Goal: Task Accomplishment & Management: Manage account settings

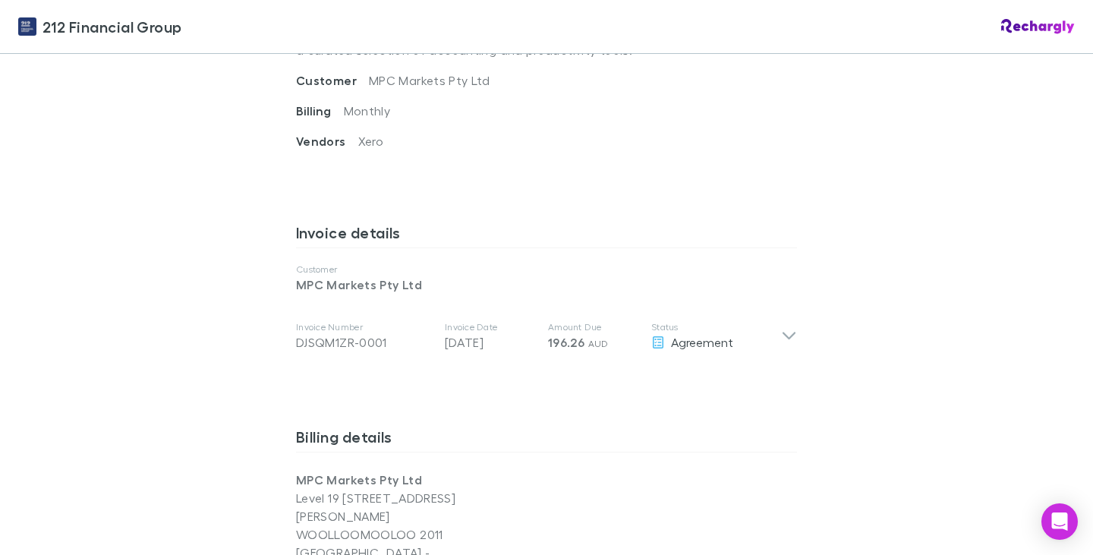
scroll to position [639, 0]
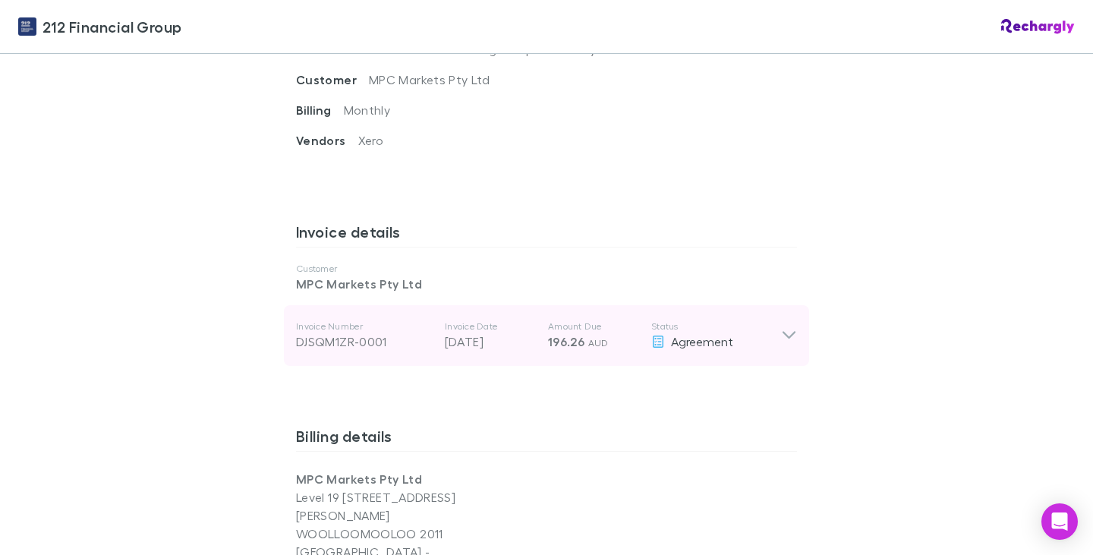
click at [783, 332] on div "Invoice Number DJSQM1ZR-0001 Invoice Date [DATE] Amount Due 196.26 AUD Status A…" at bounding box center [546, 335] width 525 height 61
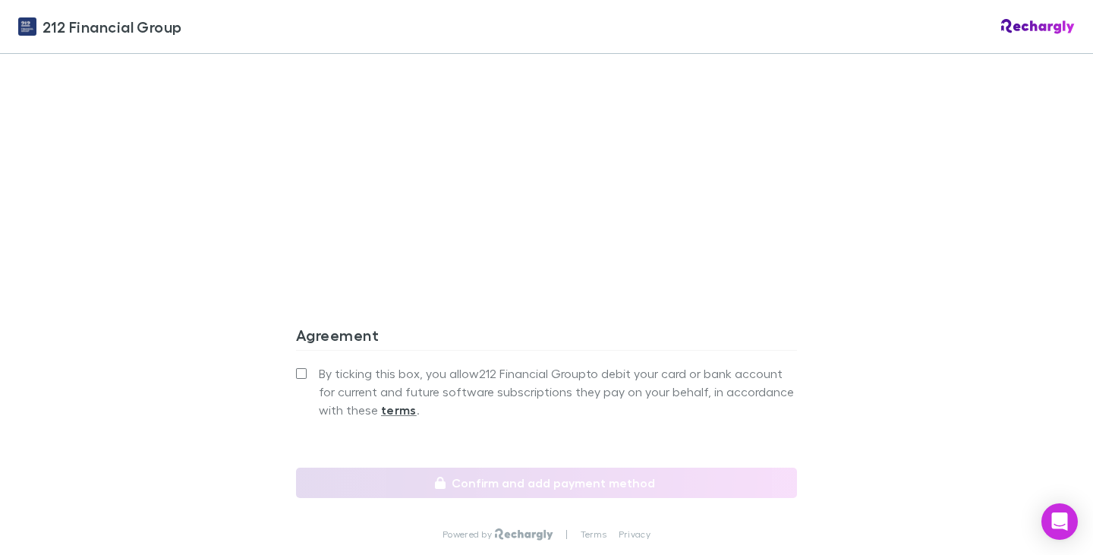
scroll to position [1669, 0]
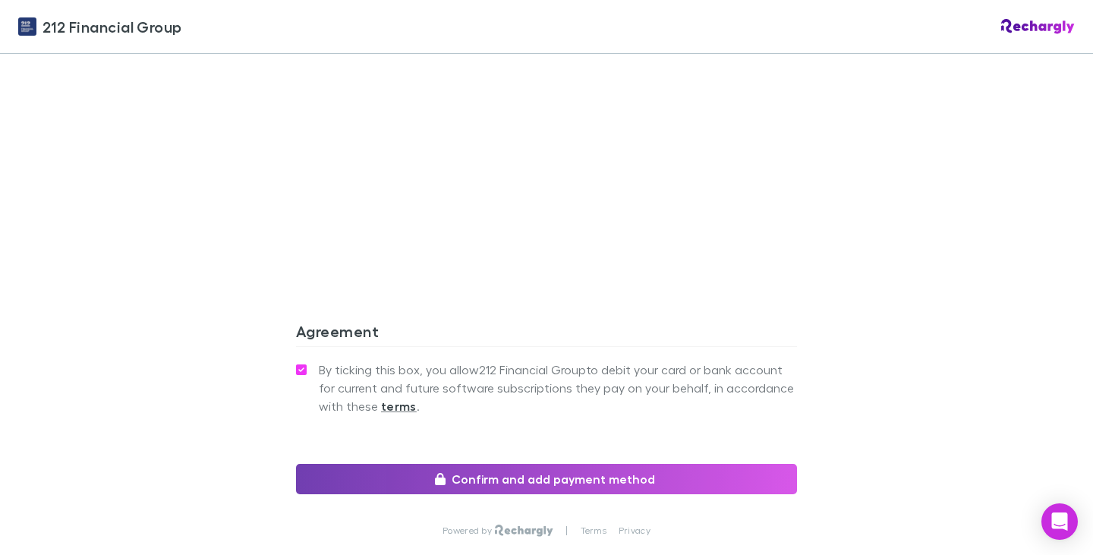
click at [444, 473] on icon "button" at bounding box center [440, 479] width 11 height 12
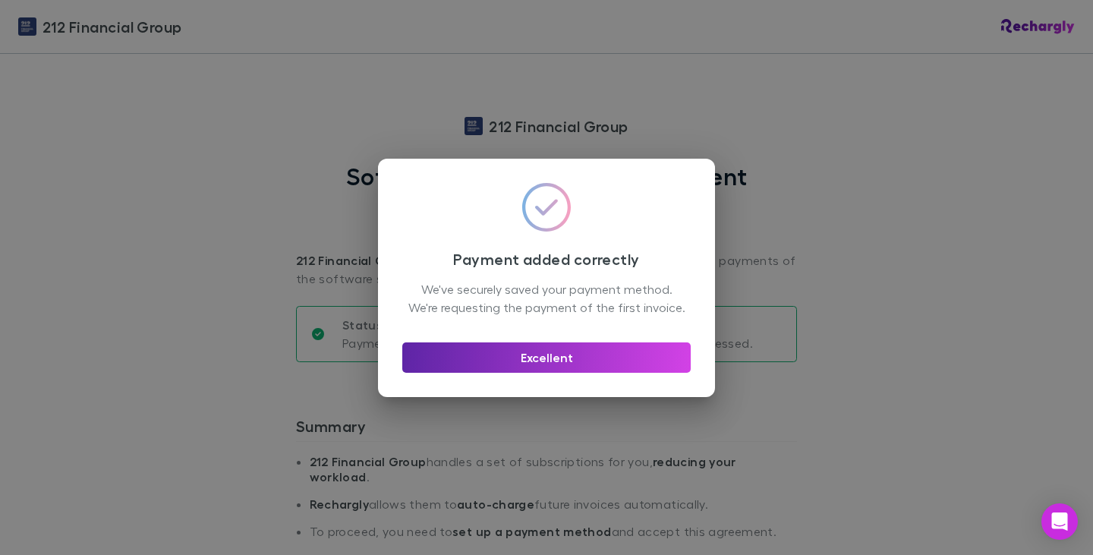
click at [527, 346] on div "Excellent" at bounding box center [546, 351] width 288 height 42
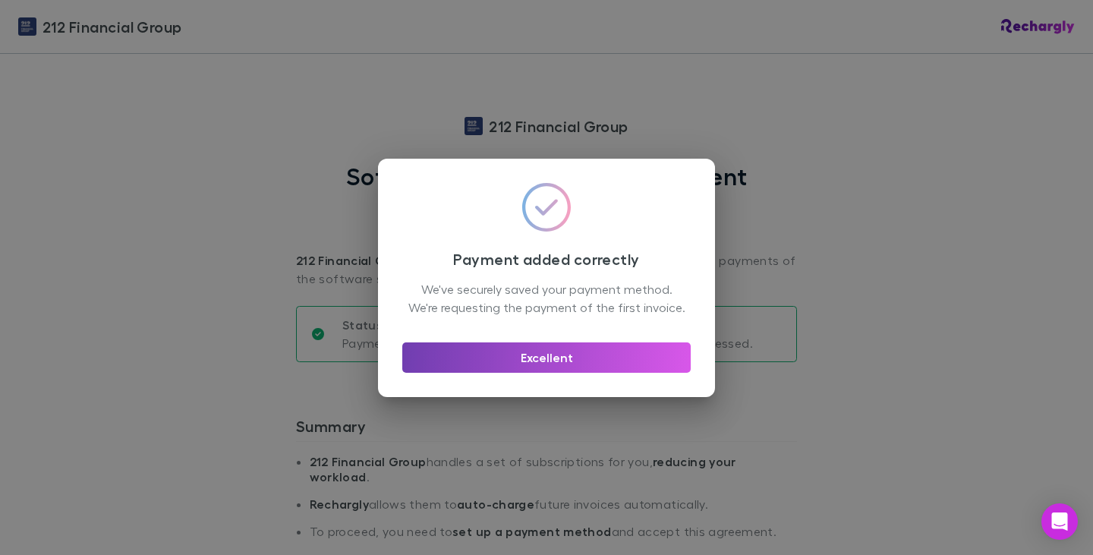
click at [538, 365] on button "Excellent" at bounding box center [546, 357] width 288 height 30
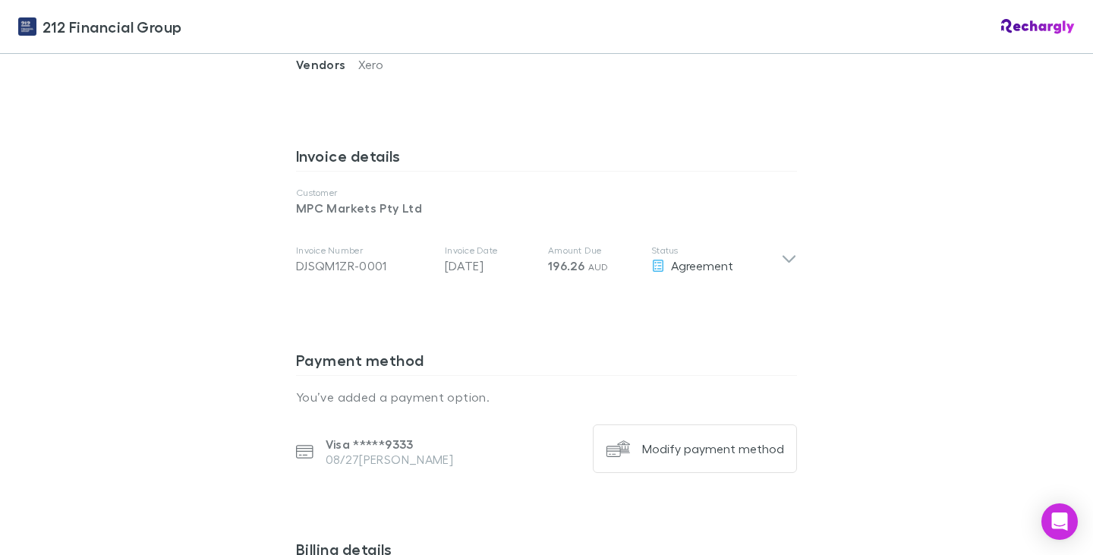
scroll to position [719, 0]
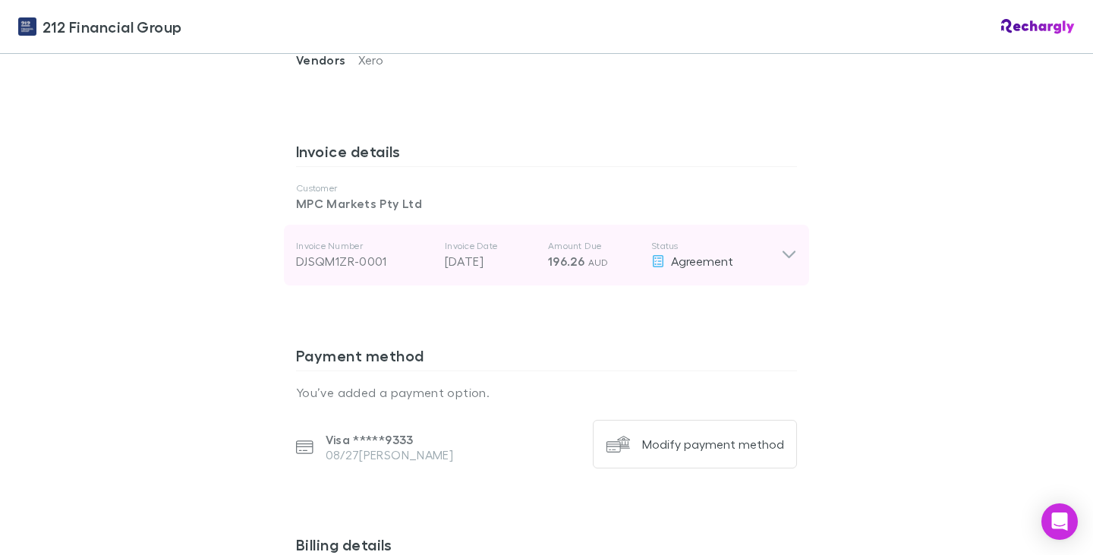
click at [781, 246] on icon at bounding box center [789, 255] width 16 height 18
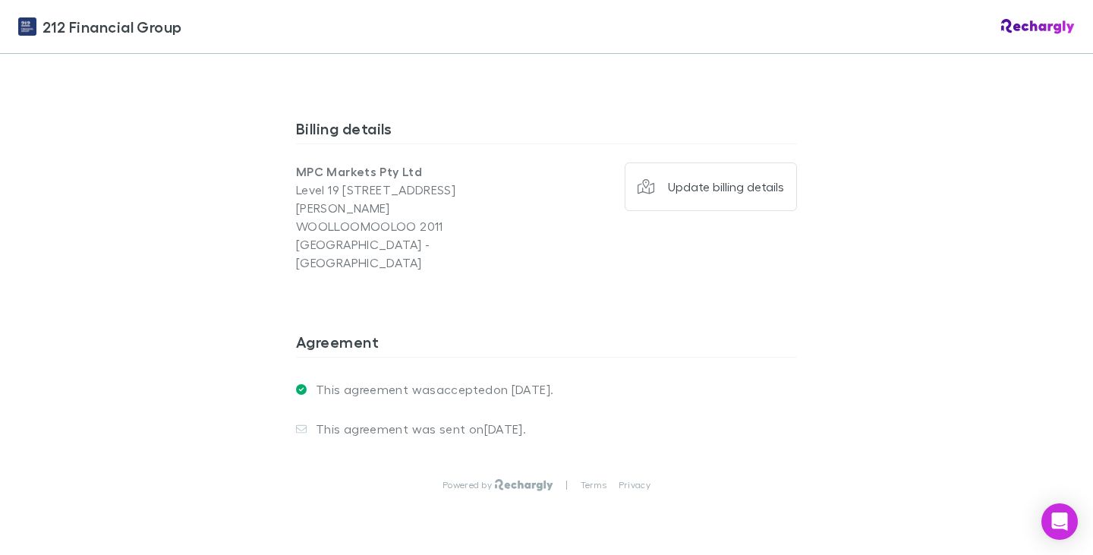
scroll to position [1486, 0]
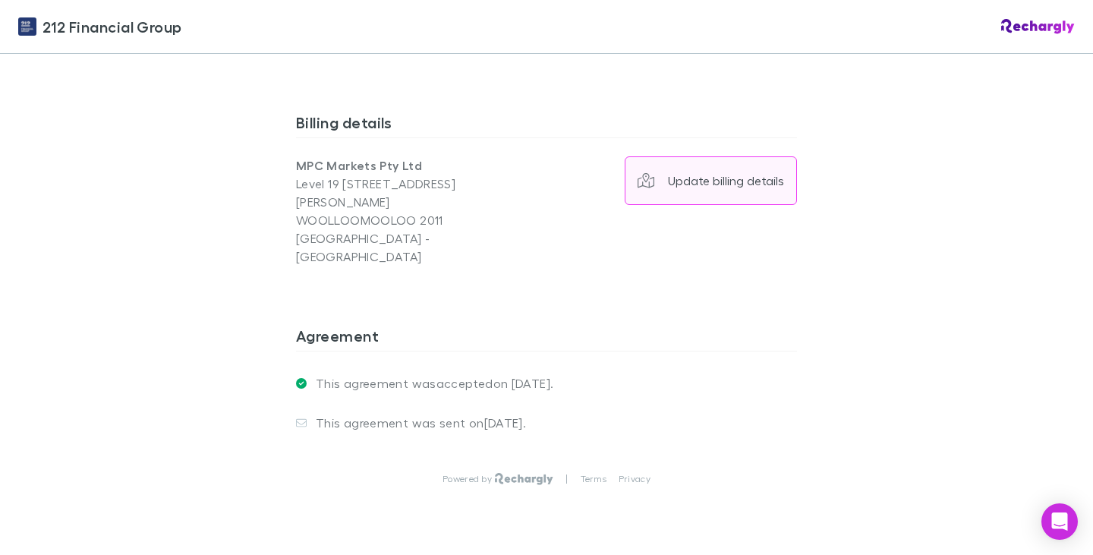
click at [687, 156] on button "Update billing details" at bounding box center [710, 180] width 173 height 49
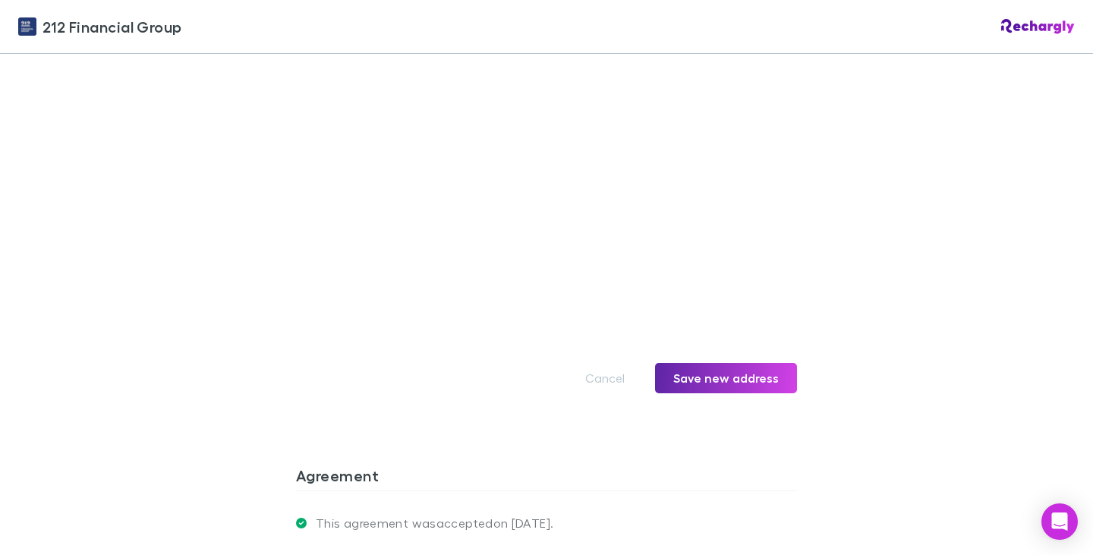
scroll to position [1775, 0]
click at [690, 362] on button "Save new address" at bounding box center [726, 377] width 142 height 30
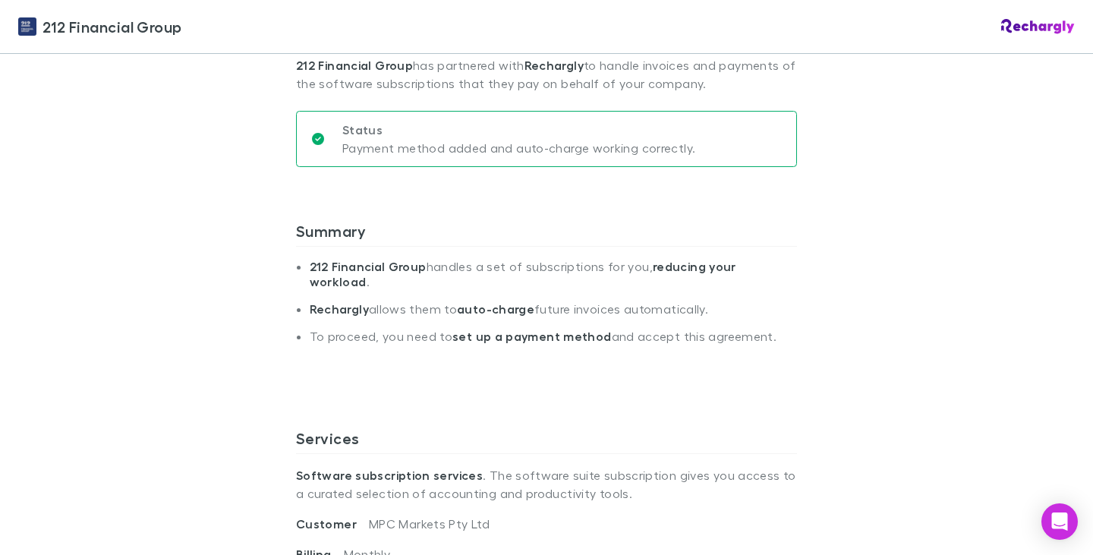
scroll to position [0, 0]
